Goal: Check status: Check status

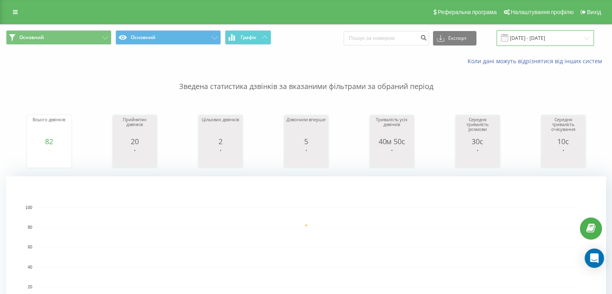
click at [534, 36] on input "[DATE] - [DATE]" at bounding box center [545, 38] width 97 height 16
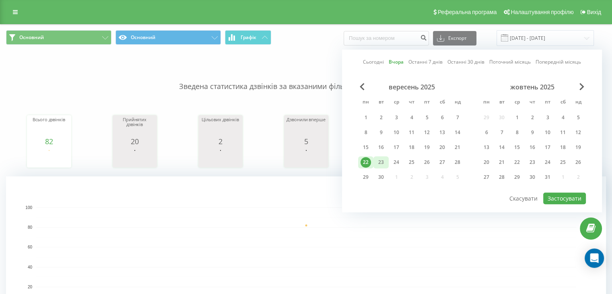
click at [385, 158] on div "23" at bounding box center [381, 162] width 10 height 10
click at [566, 200] on button "Застосувати" at bounding box center [564, 198] width 43 height 12
type input "23.09.2025 - 23.09.2025"
